Goal: Task Accomplishment & Management: Use online tool/utility

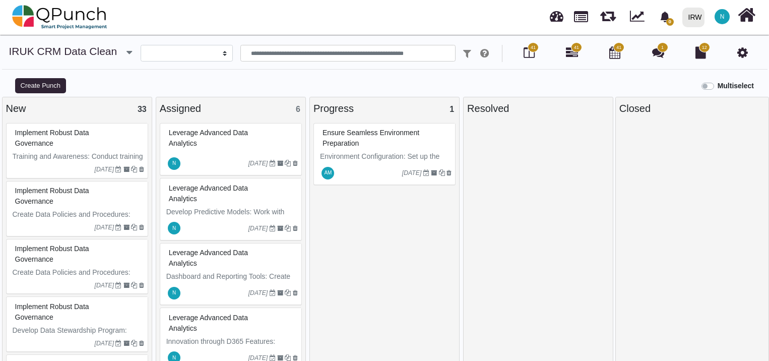
select select
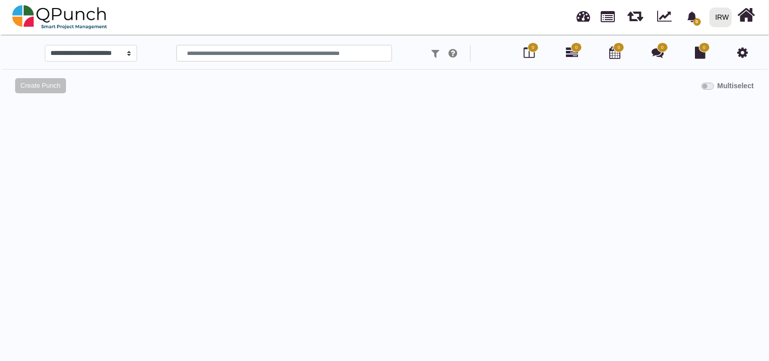
select select
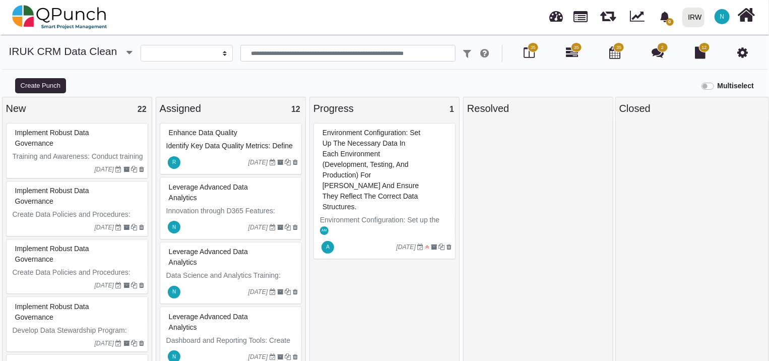
click at [238, 142] on span "Identify Key Data Quality Metrics: Define key metrics (e.g., completeness, cons…" at bounding box center [230, 162] width 129 height 40
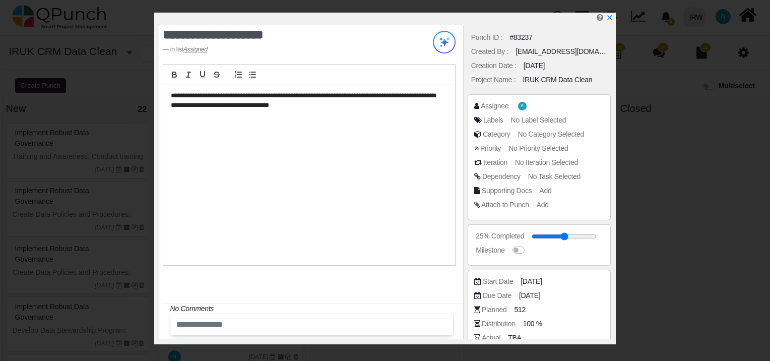
click at [639, 49] on div "**********" at bounding box center [385, 180] width 770 height 361
click at [608, 16] on icon "x" at bounding box center [609, 18] width 8 height 8
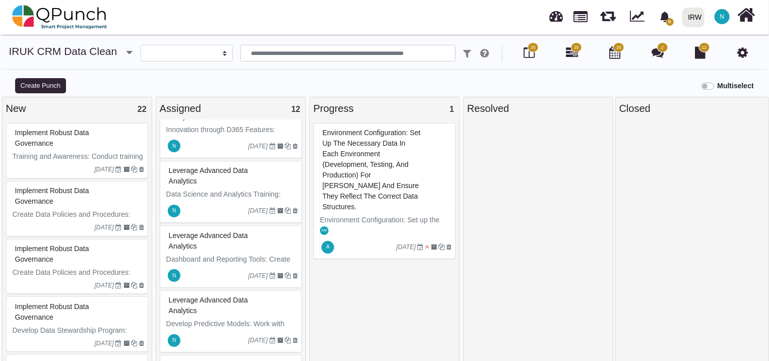
scroll to position [93, 0]
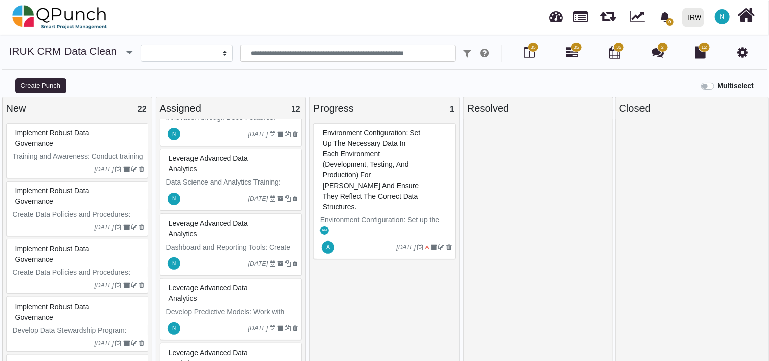
click at [219, 202] on div at bounding box center [215, 198] width 66 height 16
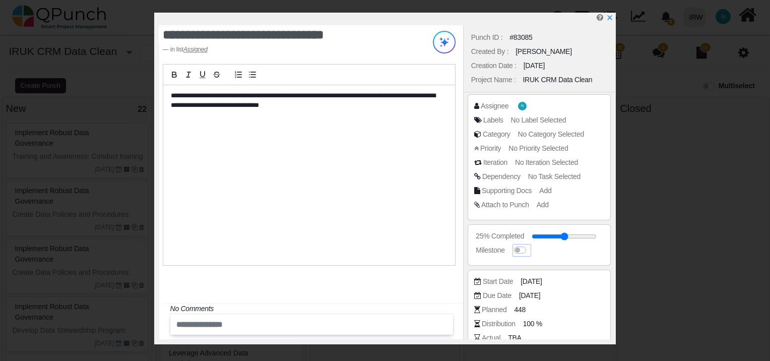
click at [530, 245] on label at bounding box center [530, 245] width 0 height 0
click at [608, 20] on icon "x" at bounding box center [610, 19] width 6 height 6
